Goal: Transaction & Acquisition: Purchase product/service

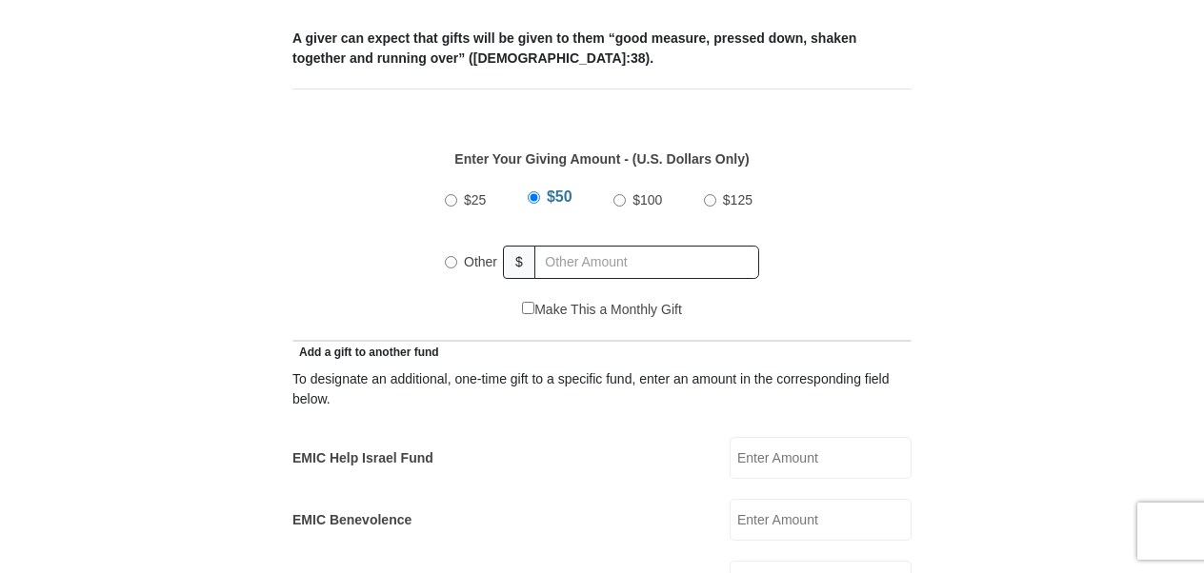
scroll to position [807, 0]
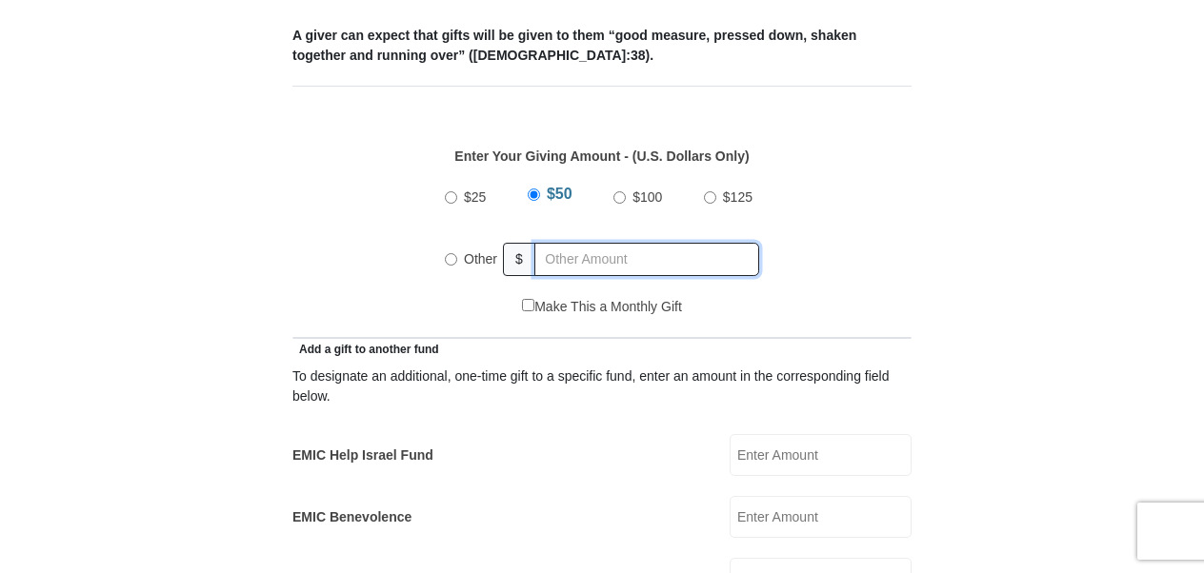
click at [604, 243] on input "text" at bounding box center [646, 259] width 225 height 33
radio input "true"
type input "135.00"
drag, startPoint x: 1019, startPoint y: 189, endPoint x: 1030, endPoint y: 219, distance: 32.5
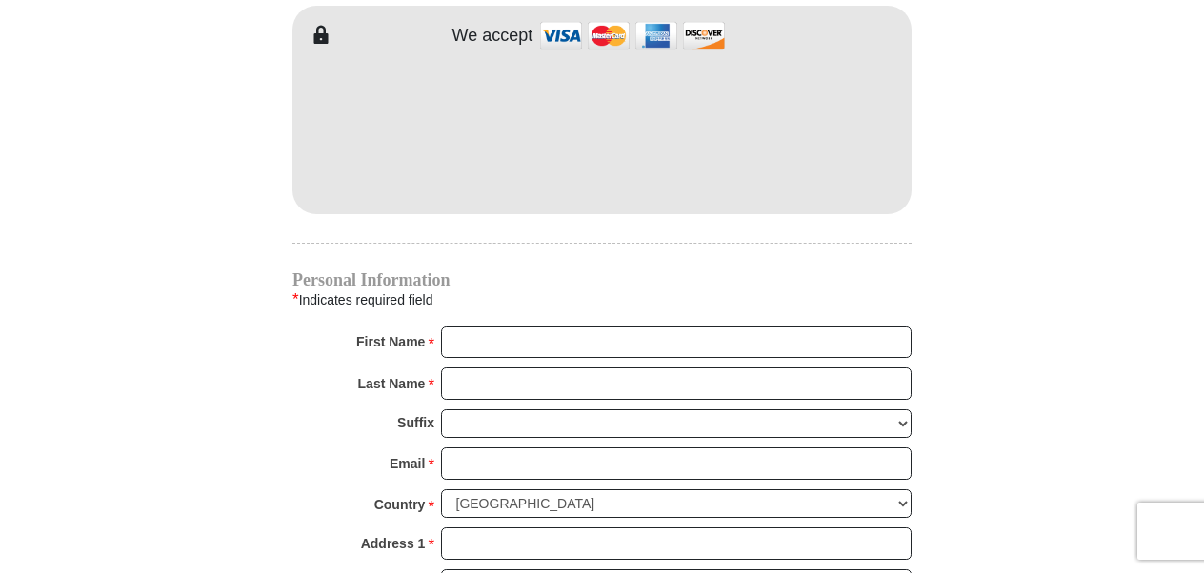
scroll to position [1709, 0]
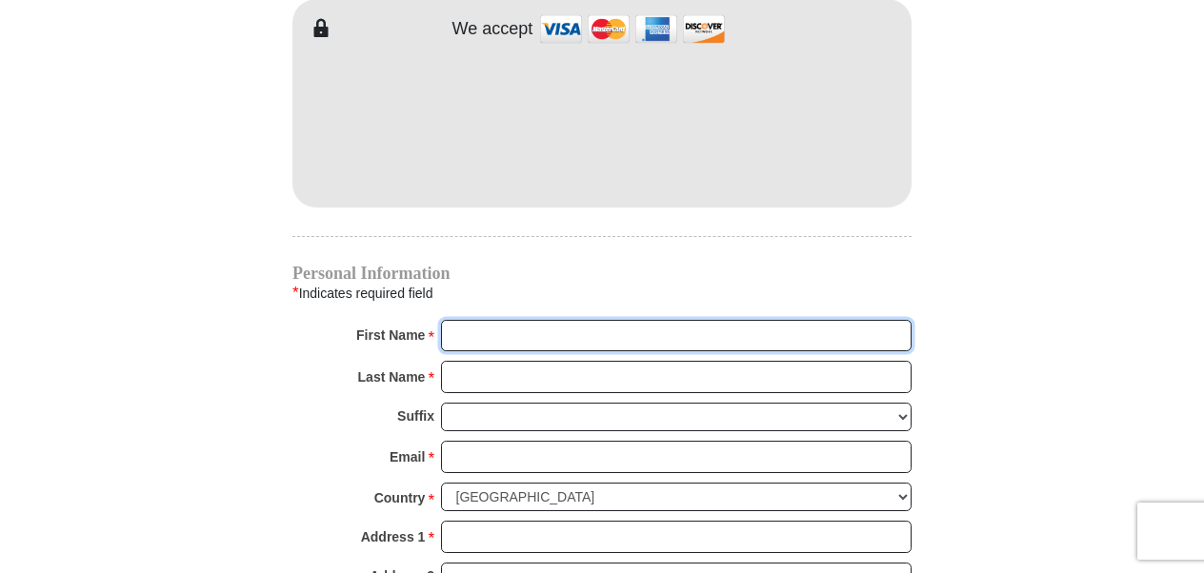
click at [524, 320] on input "First Name *" at bounding box center [676, 336] width 470 height 32
type input "[PERSON_NAME]"
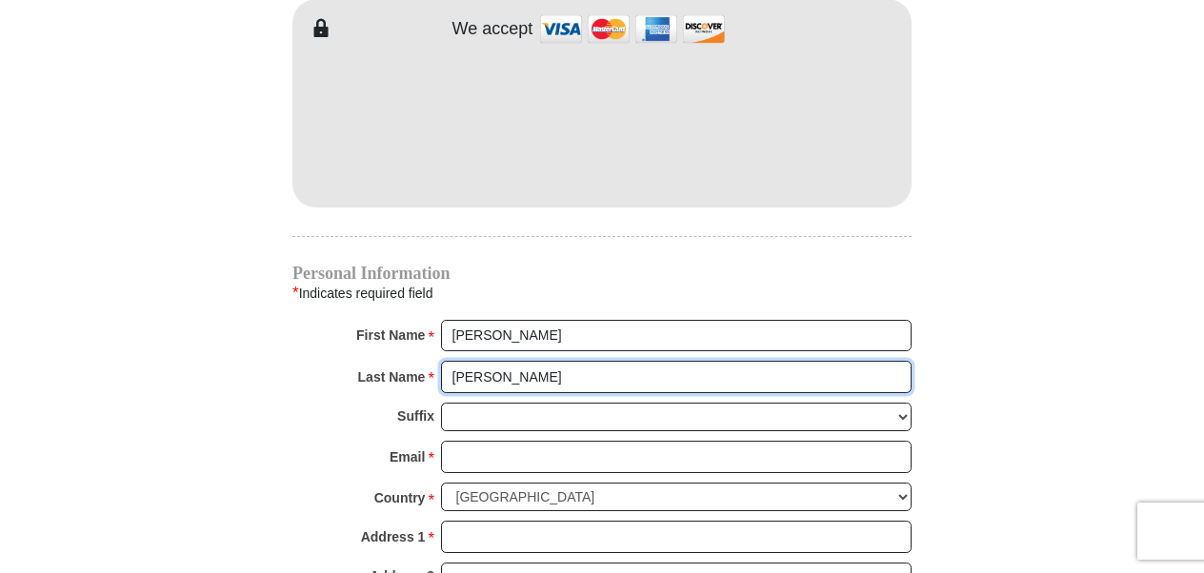
type input "[PERSON_NAME]"
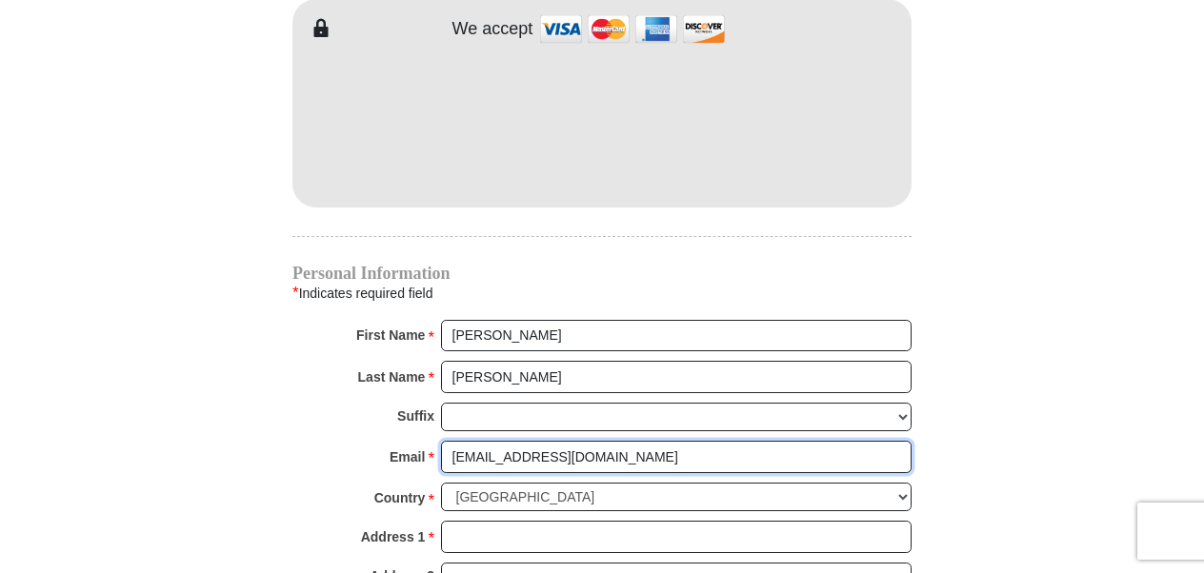
type input "[EMAIL_ADDRESS][DOMAIN_NAME]"
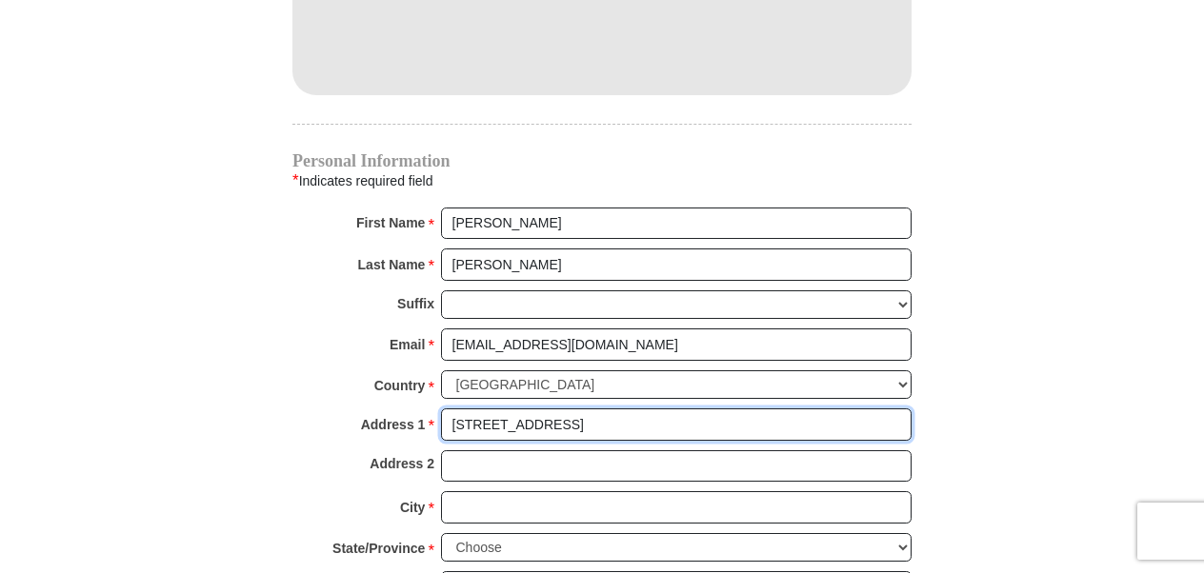
scroll to position [1817, 0]
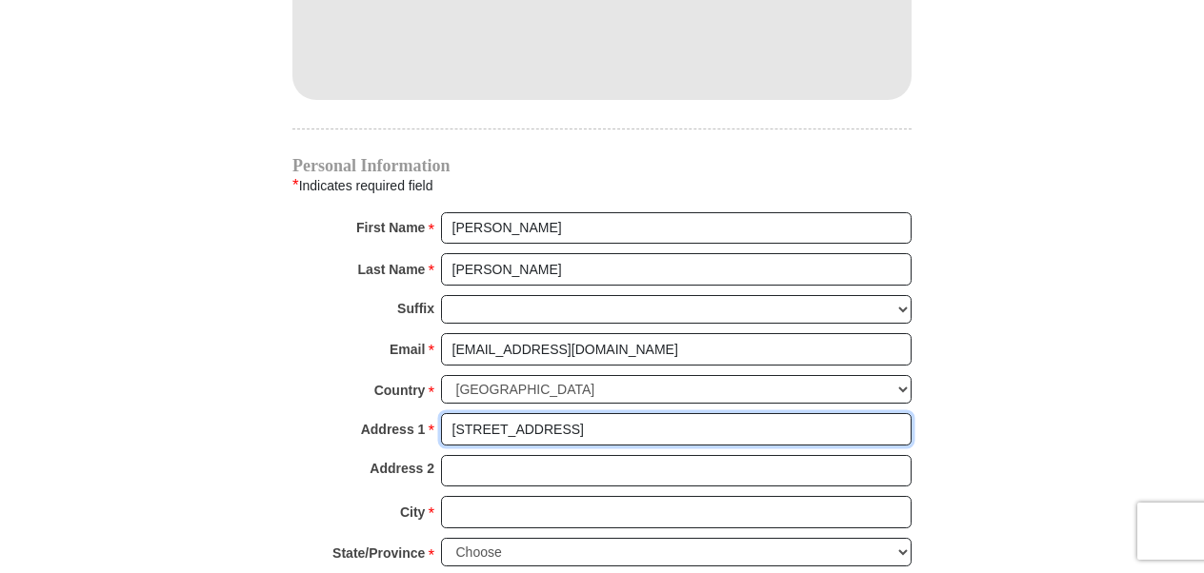
type input "[STREET_ADDRESS]"
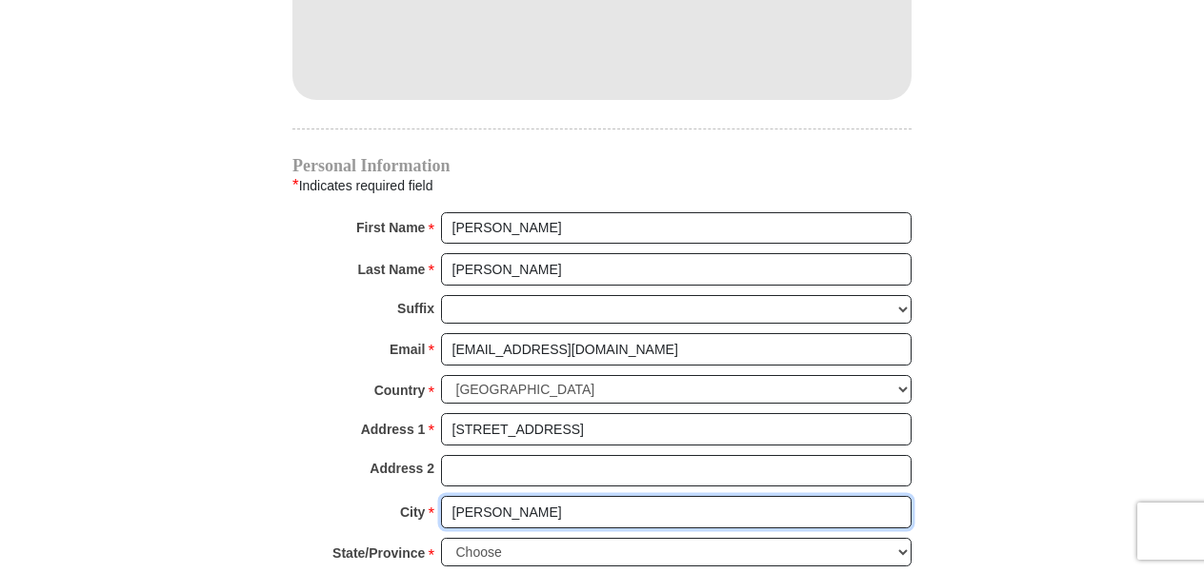
type input "[PERSON_NAME]"
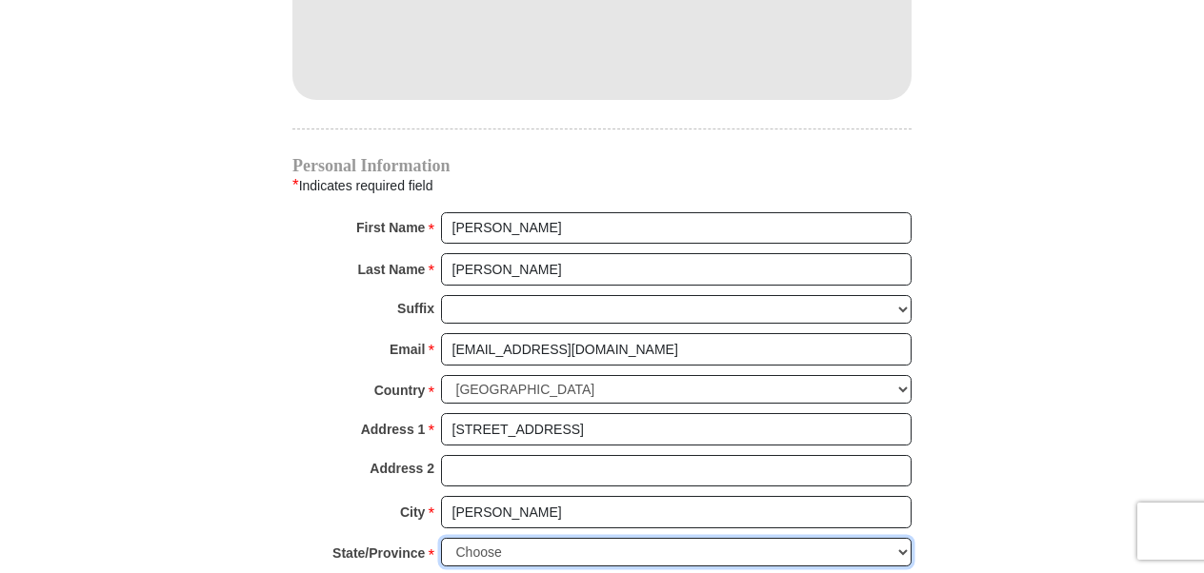
click at [790, 538] on select "Choose [US_STATE] [US_STATE] [US_STATE] [US_STATE] [US_STATE] Armed Forces Amer…" at bounding box center [676, 553] width 470 height 30
select select "WI"
click at [441, 538] on select "Choose [US_STATE] [US_STATE] [US_STATE] [US_STATE] [US_STATE] Armed Forces Amer…" at bounding box center [676, 553] width 470 height 30
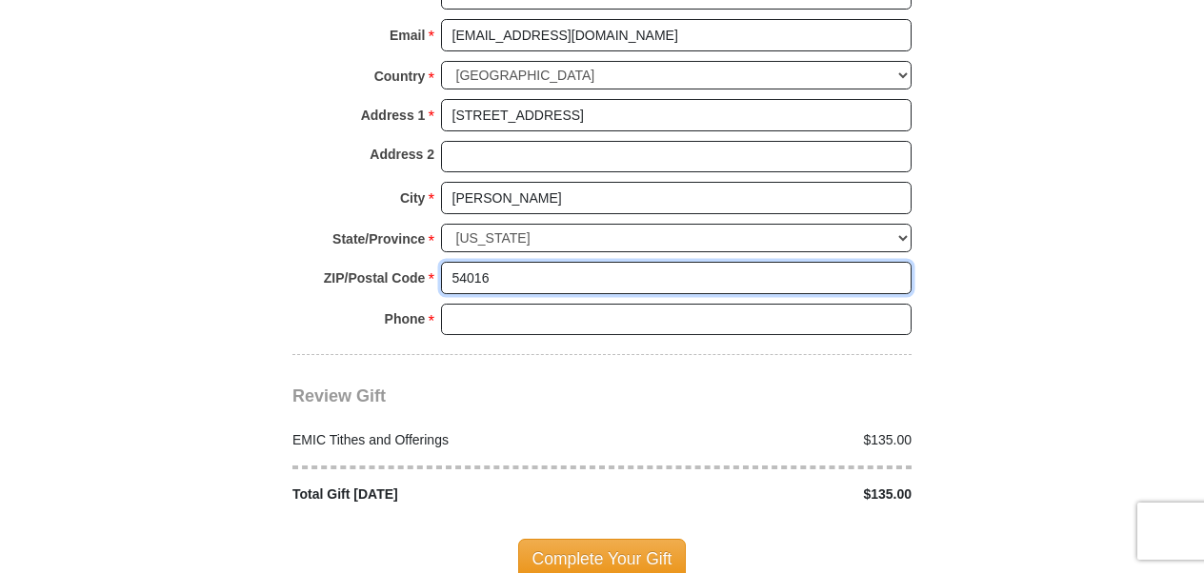
scroll to position [2135, 0]
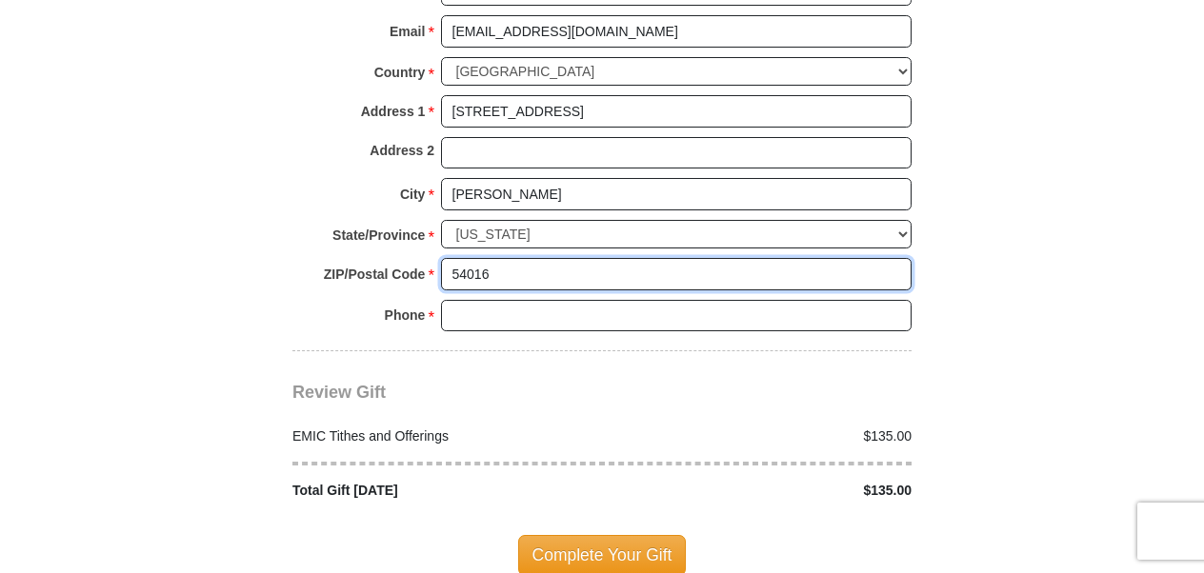
type input "54016"
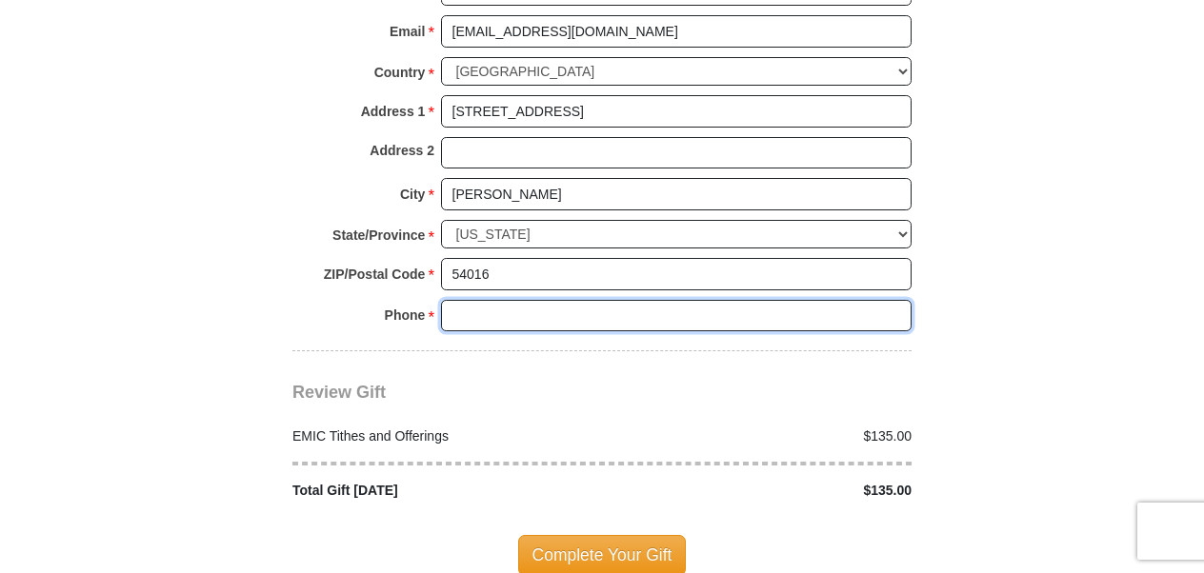
drag, startPoint x: 623, startPoint y: 276, endPoint x: 600, endPoint y: 253, distance: 32.3
click at [612, 300] on input "Phone * *" at bounding box center [676, 316] width 470 height 32
type input "7155019044"
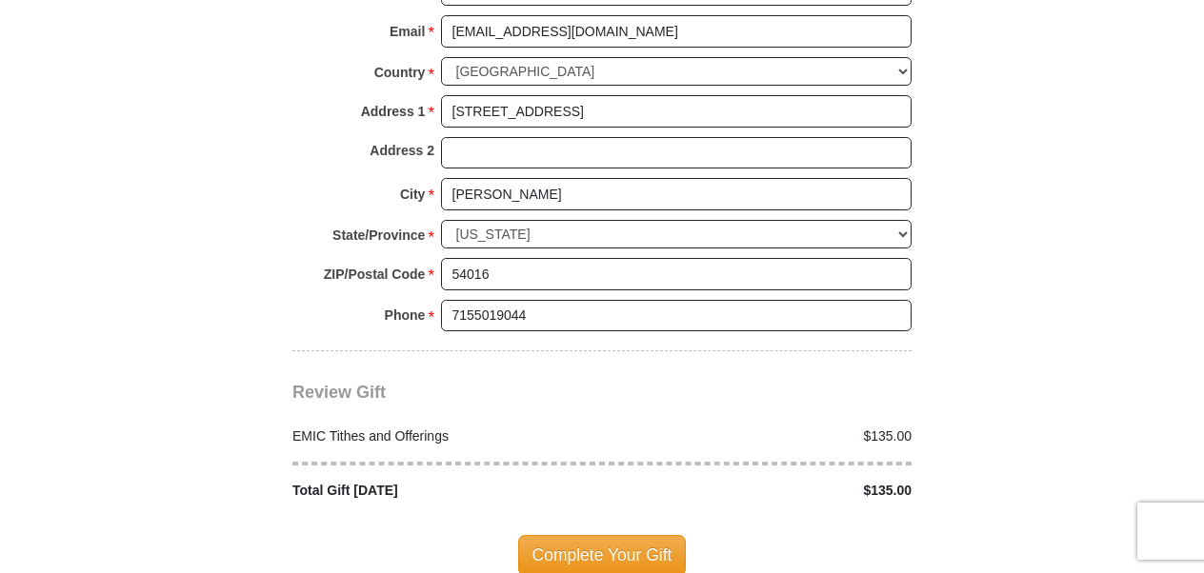
click at [579, 535] on span "Complete Your Gift" at bounding box center [602, 555] width 169 height 40
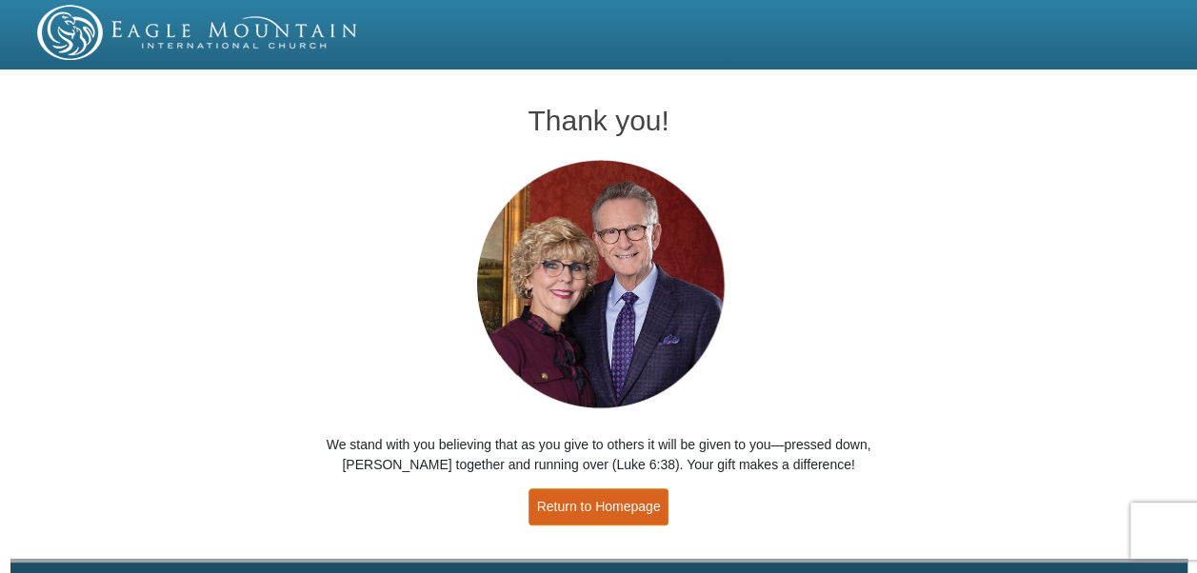
drag, startPoint x: 611, startPoint y: 498, endPoint x: 316, endPoint y: 173, distance: 438.9
click at [609, 496] on link "Return to Homepage" at bounding box center [599, 507] width 141 height 37
